Goal: Information Seeking & Learning: Learn about a topic

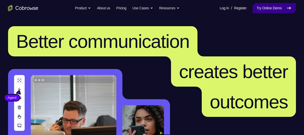
click at [270, 5] on link "Try Online Demo" at bounding box center [274, 8] width 43 height 10
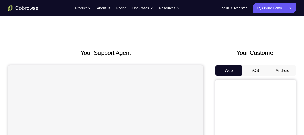
click at [280, 70] on button "Android" at bounding box center [282, 71] width 27 height 10
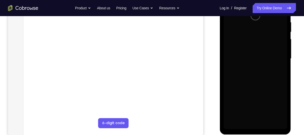
scroll to position [100, 0]
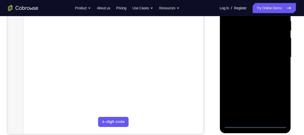
click at [255, 123] on div at bounding box center [256, 57] width 64 height 141
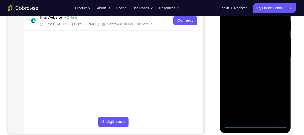
click at [256, 124] on div at bounding box center [256, 57] width 64 height 141
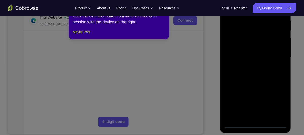
click at [83, 35] on button "Maybe later" at bounding box center [81, 32] width 17 height 6
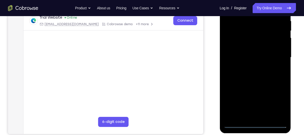
click at [277, 104] on div at bounding box center [256, 57] width 64 height 141
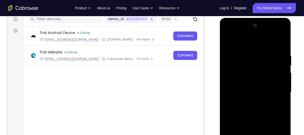
scroll to position [65, 0]
click at [249, 40] on div at bounding box center [256, 92] width 64 height 141
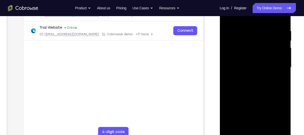
scroll to position [91, 0]
click at [279, 65] on div at bounding box center [256, 67] width 64 height 141
click at [251, 78] on div at bounding box center [256, 67] width 64 height 141
click at [245, 63] on div at bounding box center [256, 67] width 64 height 141
click at [243, 58] on div at bounding box center [256, 67] width 64 height 141
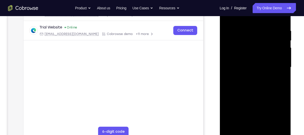
click at [243, 67] on div at bounding box center [256, 67] width 64 height 141
click at [255, 90] on div at bounding box center [256, 67] width 64 height 141
click at [268, 128] on div at bounding box center [256, 67] width 64 height 141
click at [255, 95] on div at bounding box center [256, 67] width 64 height 141
click at [238, 63] on div at bounding box center [256, 67] width 64 height 141
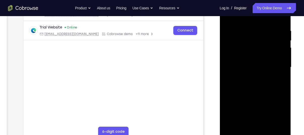
click at [281, 78] on div at bounding box center [256, 67] width 64 height 141
click at [270, 70] on div at bounding box center [256, 67] width 64 height 141
click at [235, 126] on div at bounding box center [256, 67] width 64 height 141
click at [279, 79] on div at bounding box center [256, 67] width 64 height 141
click at [273, 65] on div at bounding box center [256, 67] width 64 height 141
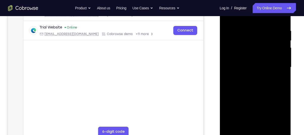
click at [242, 110] on div at bounding box center [256, 67] width 64 height 141
click at [242, 102] on div at bounding box center [256, 67] width 64 height 141
click at [256, 68] on div at bounding box center [256, 67] width 64 height 141
click at [237, 133] on div at bounding box center [256, 67] width 64 height 141
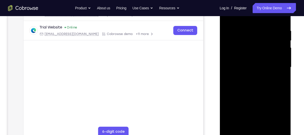
click at [270, 127] on div at bounding box center [256, 67] width 64 height 141
click at [254, 74] on div at bounding box center [256, 67] width 64 height 141
click at [256, 66] on div at bounding box center [256, 67] width 64 height 141
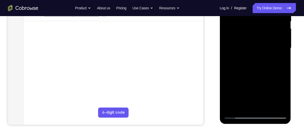
scroll to position [111, 0]
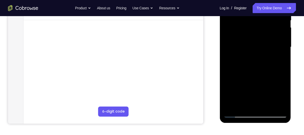
click at [236, 113] on div at bounding box center [256, 47] width 64 height 141
drag, startPoint x: 249, startPoint y: 45, endPoint x: 239, endPoint y: 94, distance: 49.8
click at [239, 94] on div at bounding box center [256, 47] width 64 height 141
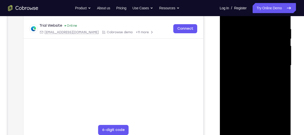
scroll to position [92, 0]
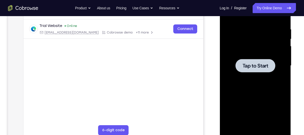
click at [240, 105] on div at bounding box center [256, 65] width 64 height 141
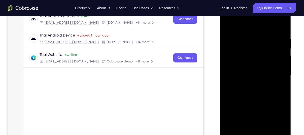
scroll to position [105, 0]
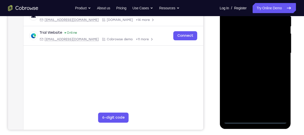
click at [255, 120] on div at bounding box center [256, 53] width 64 height 141
click at [278, 95] on div at bounding box center [256, 53] width 64 height 141
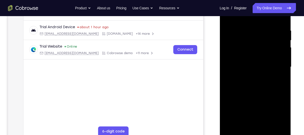
scroll to position [91, 0]
click at [246, 20] on div at bounding box center [256, 67] width 64 height 141
click at [276, 66] on div at bounding box center [256, 67] width 64 height 141
click at [247, 76] on div at bounding box center [256, 67] width 64 height 141
click at [240, 65] on div at bounding box center [256, 67] width 64 height 141
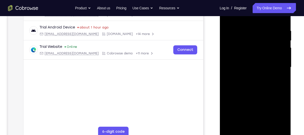
click at [242, 58] on div at bounding box center [256, 67] width 64 height 141
click at [245, 67] on div at bounding box center [256, 67] width 64 height 141
click at [241, 51] on div at bounding box center [256, 67] width 64 height 141
click at [254, 82] on div at bounding box center [256, 67] width 64 height 141
click at [252, 54] on div at bounding box center [256, 67] width 64 height 141
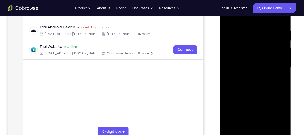
click at [251, 62] on div at bounding box center [256, 67] width 64 height 141
click at [256, 90] on div at bounding box center [256, 67] width 64 height 141
click at [267, 127] on div at bounding box center [256, 67] width 64 height 141
click at [255, 118] on div at bounding box center [256, 67] width 64 height 141
click at [268, 126] on div at bounding box center [256, 67] width 64 height 141
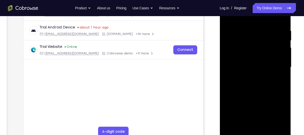
click at [257, 93] on div at bounding box center [256, 67] width 64 height 141
drag, startPoint x: 251, startPoint y: 59, endPoint x: 242, endPoint y: 84, distance: 26.9
click at [251, 68] on div at bounding box center [256, 67] width 64 height 141
drag, startPoint x: 256, startPoint y: 43, endPoint x: 229, endPoint y: 134, distance: 95.4
click at [253, 83] on div at bounding box center [256, 67] width 64 height 141
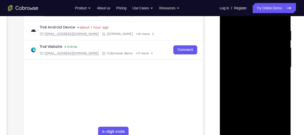
click at [256, 79] on div at bounding box center [256, 67] width 64 height 141
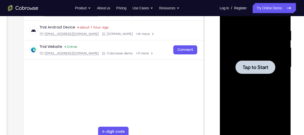
click at [246, 89] on div at bounding box center [256, 67] width 64 height 141
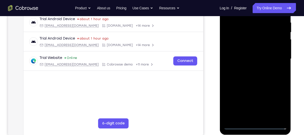
scroll to position [99, 0]
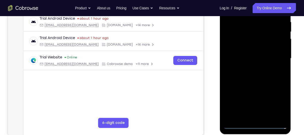
click at [259, 126] on div at bounding box center [256, 58] width 64 height 141
click at [281, 106] on div at bounding box center [256, 58] width 64 height 141
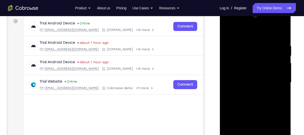
click at [240, 32] on div at bounding box center [256, 82] width 64 height 141
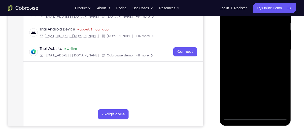
click at [278, 49] on div at bounding box center [256, 49] width 64 height 141
click at [249, 60] on div at bounding box center [256, 49] width 64 height 141
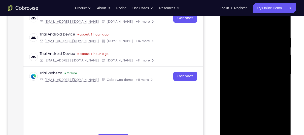
click at [248, 83] on div at bounding box center [256, 74] width 64 height 141
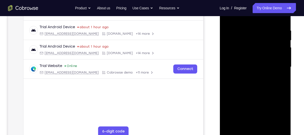
click at [247, 63] on div at bounding box center [256, 66] width 64 height 141
drag, startPoint x: 246, startPoint y: 46, endPoint x: 413, endPoint y: 125, distance: 184.9
click at [245, 46] on div at bounding box center [256, 66] width 64 height 141
click at [243, 46] on div at bounding box center [256, 66] width 64 height 141
click at [261, 58] on div at bounding box center [256, 66] width 64 height 141
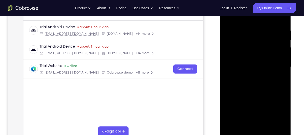
click at [257, 68] on div at bounding box center [256, 66] width 64 height 141
click at [260, 83] on div at bounding box center [256, 66] width 64 height 141
click at [251, 89] on div at bounding box center [256, 66] width 64 height 141
click at [267, 125] on div at bounding box center [256, 66] width 64 height 141
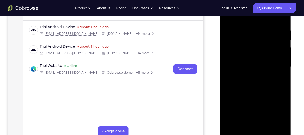
click at [255, 92] on div at bounding box center [256, 66] width 64 height 141
click at [260, 63] on div at bounding box center [256, 66] width 64 height 141
drag, startPoint x: 269, startPoint y: 48, endPoint x: 276, endPoint y: 101, distance: 53.4
click at [276, 101] on div at bounding box center [256, 66] width 64 height 141
drag, startPoint x: 275, startPoint y: 65, endPoint x: 277, endPoint y: 32, distance: 32.8
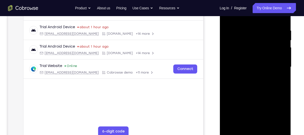
click at [277, 32] on div at bounding box center [256, 66] width 64 height 141
click at [237, 133] on div at bounding box center [256, 66] width 64 height 141
click at [236, 134] on div at bounding box center [256, 66] width 64 height 141
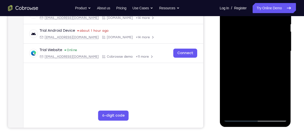
click at [267, 110] on div at bounding box center [256, 51] width 64 height 141
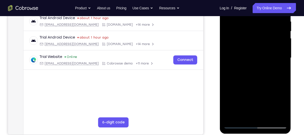
scroll to position [114, 0]
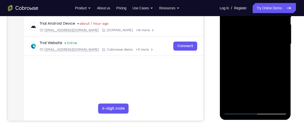
click at [237, 110] on div at bounding box center [256, 44] width 64 height 141
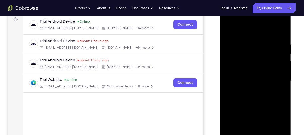
scroll to position [77, 0]
click at [231, 45] on div at bounding box center [256, 80] width 64 height 141
click at [279, 63] on div at bounding box center [256, 80] width 64 height 141
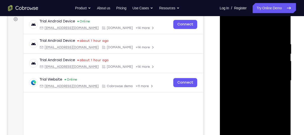
click at [280, 32] on div at bounding box center [256, 80] width 64 height 141
